Goal: Find specific page/section: Find specific page/section

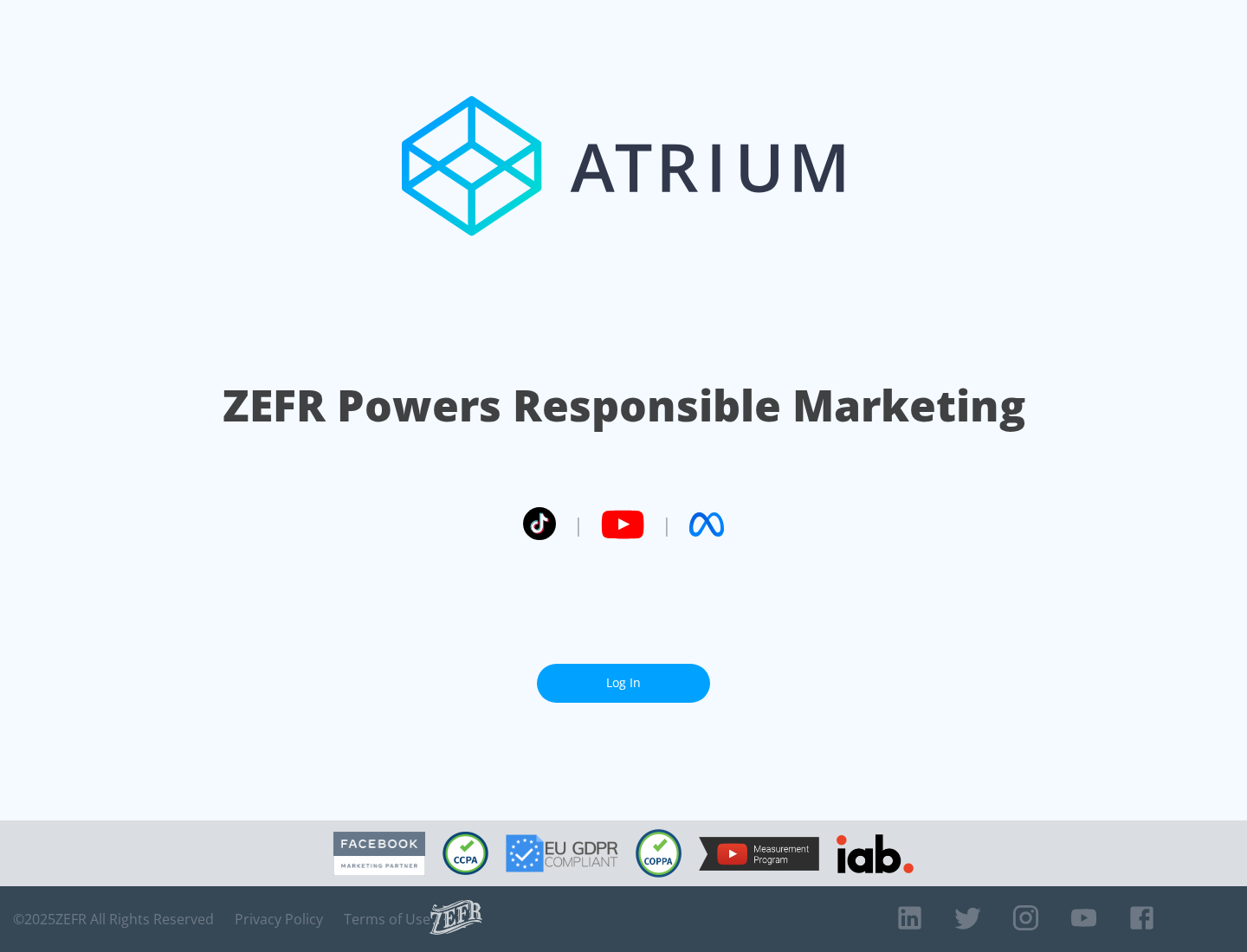
click at [624, 683] on link "Log In" at bounding box center [623, 684] width 174 height 39
